Goal: Check status: Check status

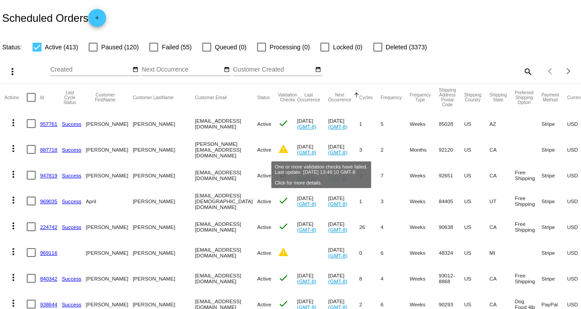
click at [289, 150] on mat-icon "warning" at bounding box center [283, 149] width 11 height 11
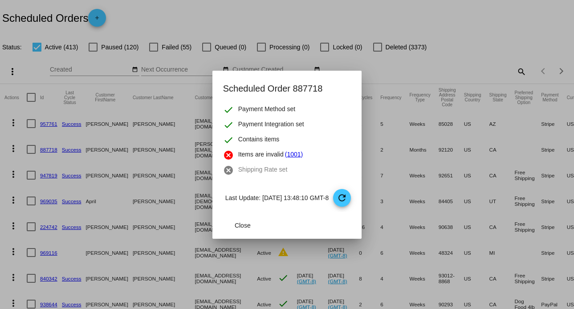
click at [287, 154] on link "(1001)" at bounding box center [294, 155] width 18 height 11
click at [235, 224] on span "Close" at bounding box center [243, 225] width 16 height 7
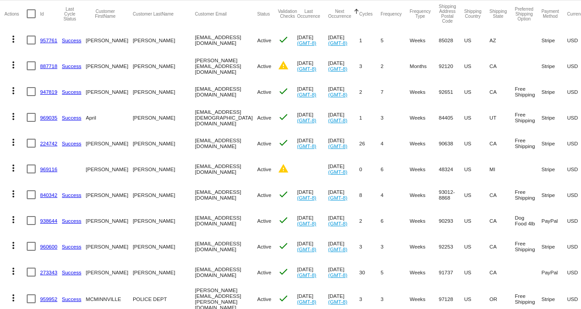
scroll to position [134, 0]
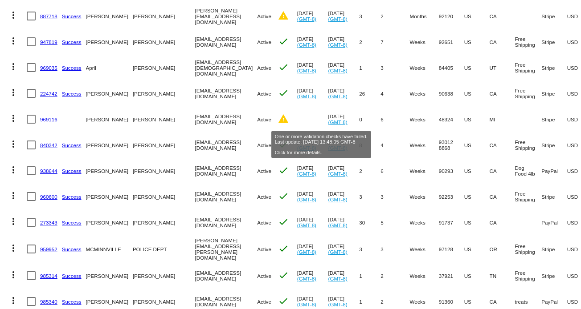
click at [289, 122] on mat-icon "warning" at bounding box center [283, 119] width 11 height 11
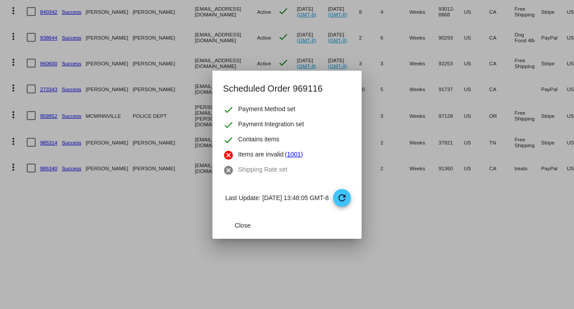
click at [288, 154] on link "(1001)" at bounding box center [294, 155] width 18 height 11
click at [235, 227] on span "Close" at bounding box center [243, 225] width 16 height 7
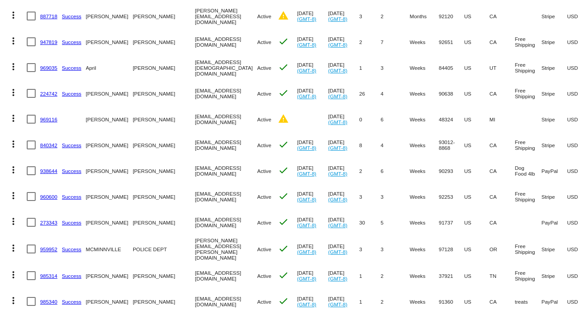
click at [48, 117] on link "969116" at bounding box center [48, 120] width 17 height 6
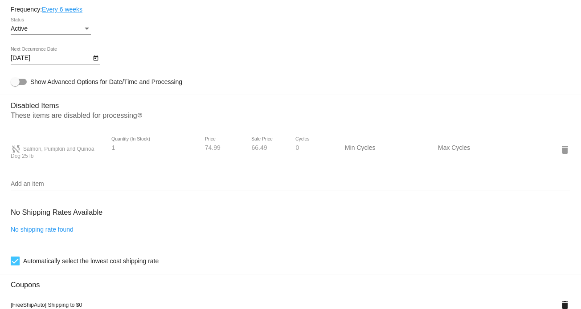
scroll to position [490, 0]
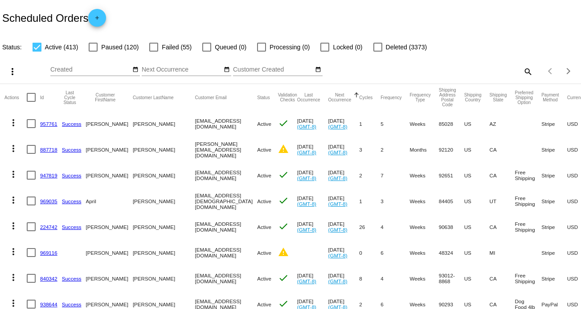
click at [523, 72] on mat-icon "search" at bounding box center [527, 72] width 11 height 14
click at [437, 71] on input "Search" at bounding box center [460, 69] width 145 height 7
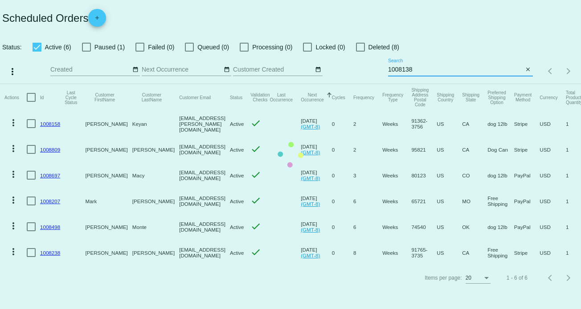
type input "1008138"
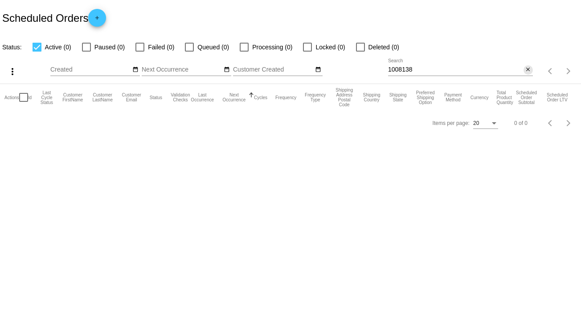
click at [527, 71] on mat-icon "close" at bounding box center [527, 69] width 6 height 7
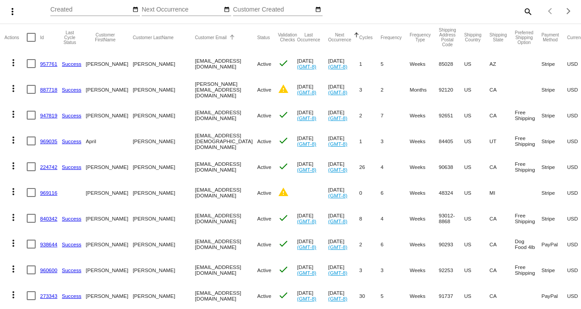
scroll to position [89, 0]
